Goal: Navigation & Orientation: Find specific page/section

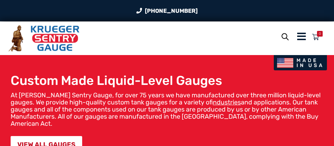
click at [302, 33] on icon "Menu Icon" at bounding box center [302, 37] width 9 height 10
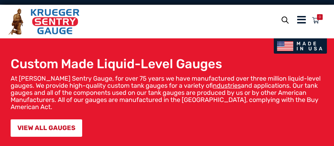
scroll to position [35, 0]
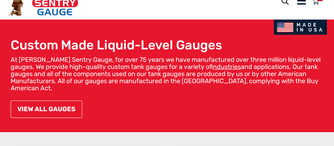
click at [41, 103] on link "VIEW ALL GAUGES" at bounding box center [47, 108] width 72 height 17
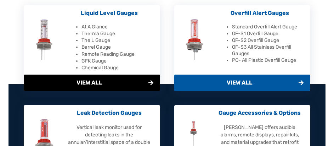
scroll to position [213, 0]
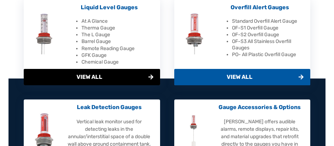
click at [119, 74] on span "View All" at bounding box center [92, 77] width 137 height 16
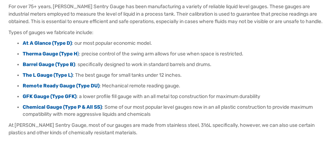
scroll to position [106, 0]
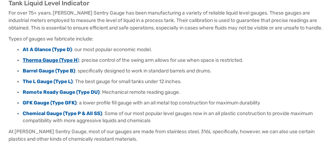
click at [45, 59] on strong "Therma Gauge (Type H" at bounding box center [50, 60] width 55 height 6
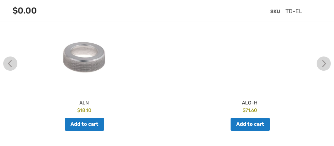
scroll to position [1525, 0]
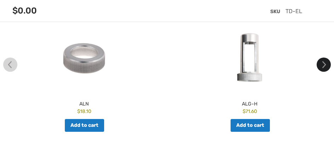
click at [323, 70] on img at bounding box center [324, 64] width 14 height 14
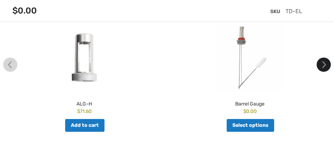
click at [323, 70] on img at bounding box center [324, 64] width 14 height 14
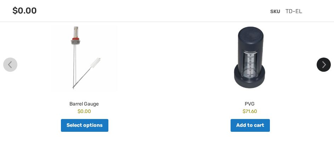
click at [323, 70] on img at bounding box center [324, 64] width 14 height 14
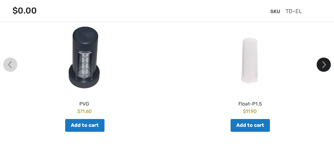
click at [323, 70] on img at bounding box center [324, 64] width 14 height 14
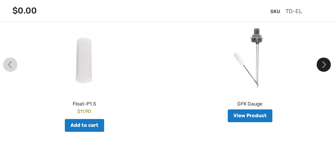
click at [323, 70] on img at bounding box center [324, 64] width 14 height 14
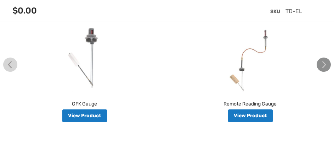
click at [323, 70] on img at bounding box center [324, 64] width 14 height 14
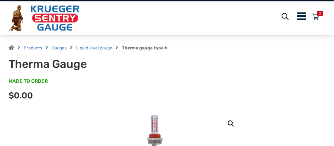
scroll to position [35, 0]
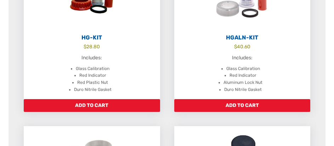
scroll to position [638, 0]
